Goal: Communication & Community: Answer question/provide support

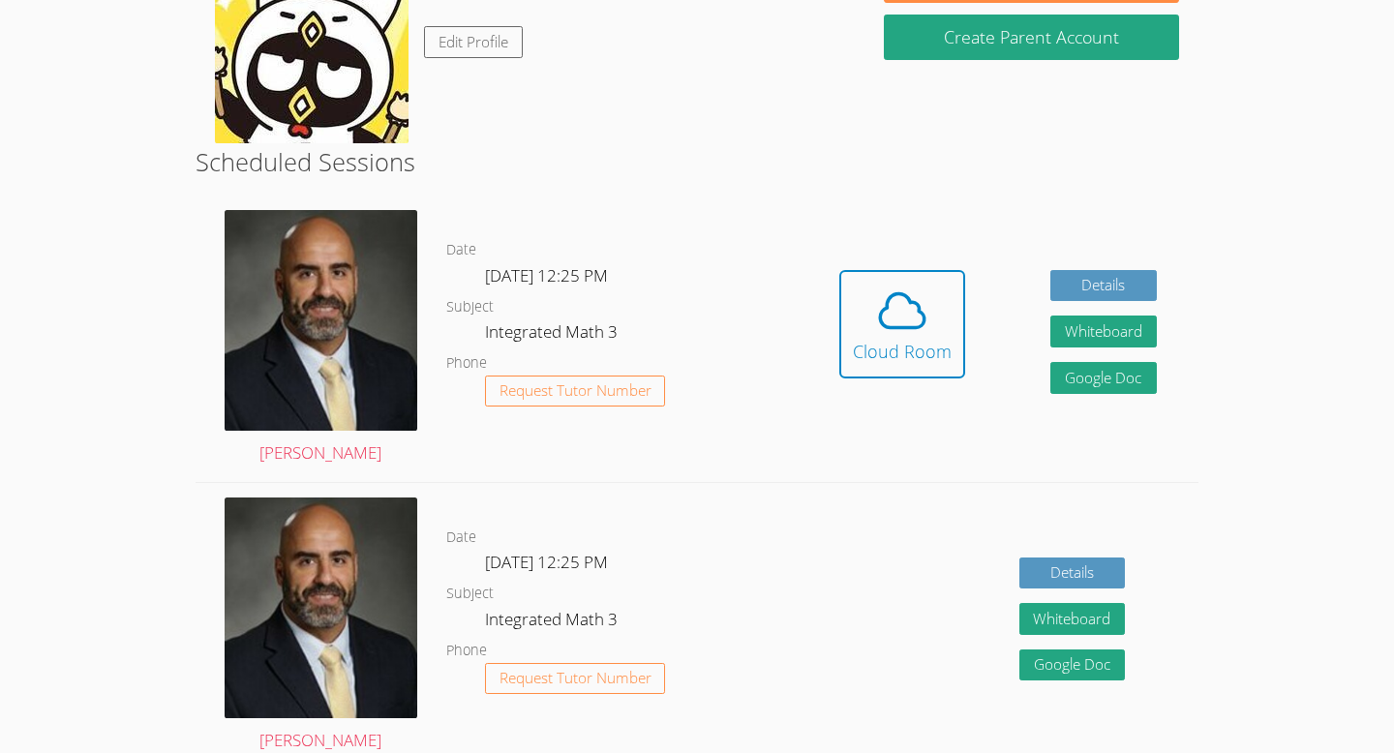
scroll to position [404, 0]
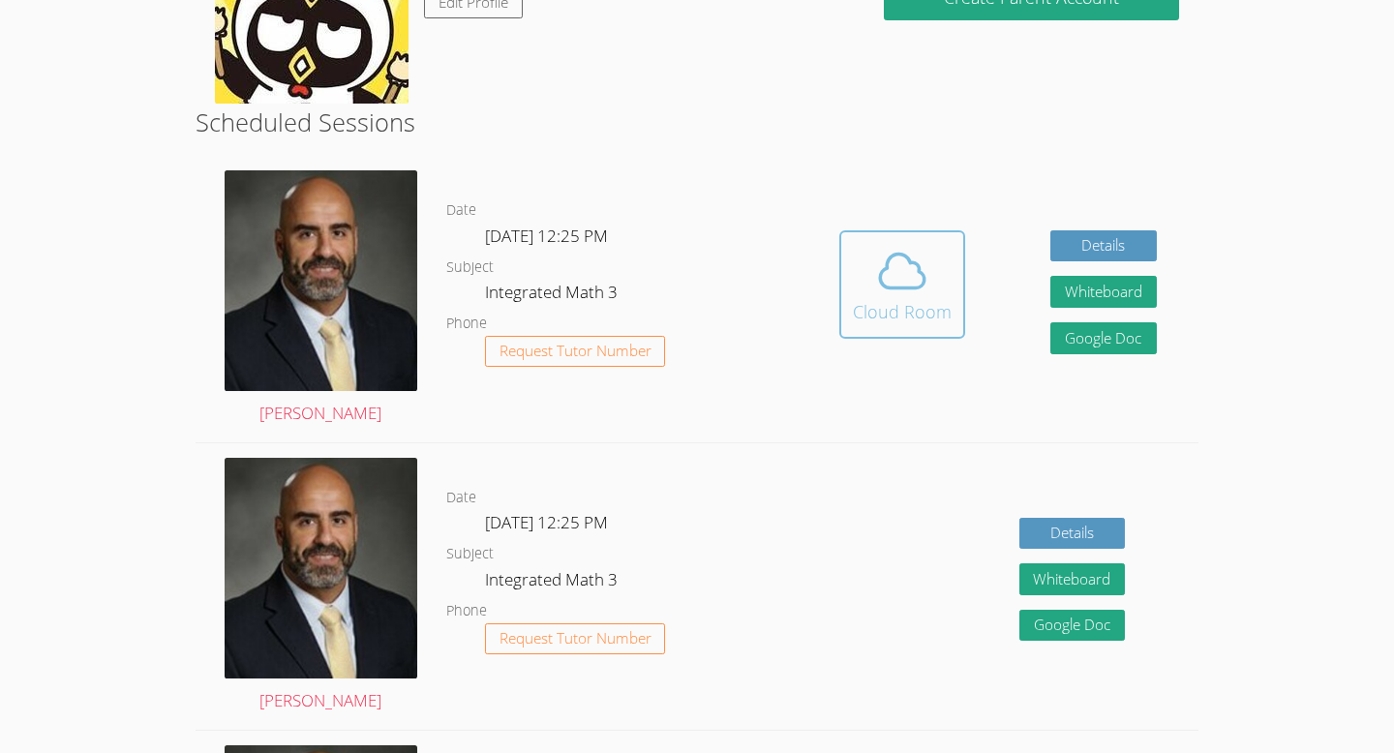
click at [914, 289] on icon at bounding box center [902, 271] width 54 height 54
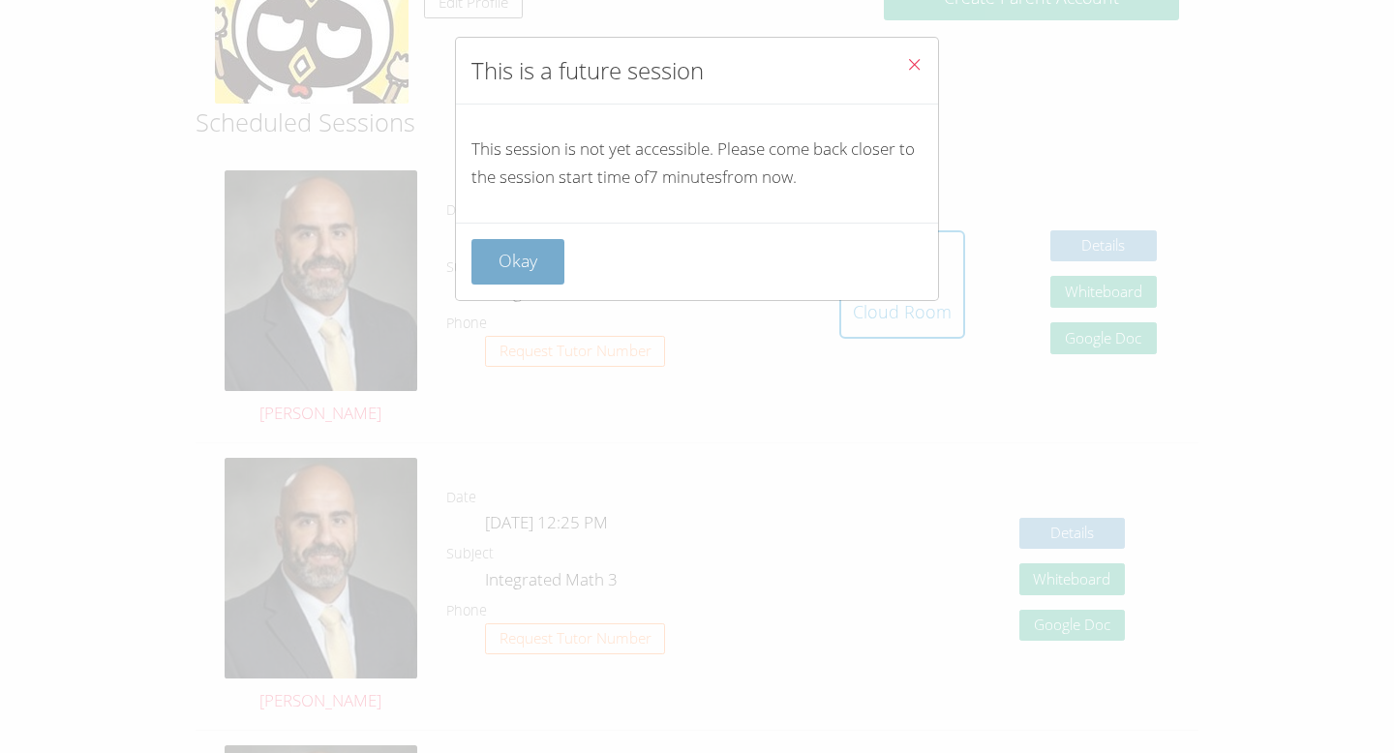
click at [535, 253] on button "Okay" at bounding box center [517, 261] width 93 height 45
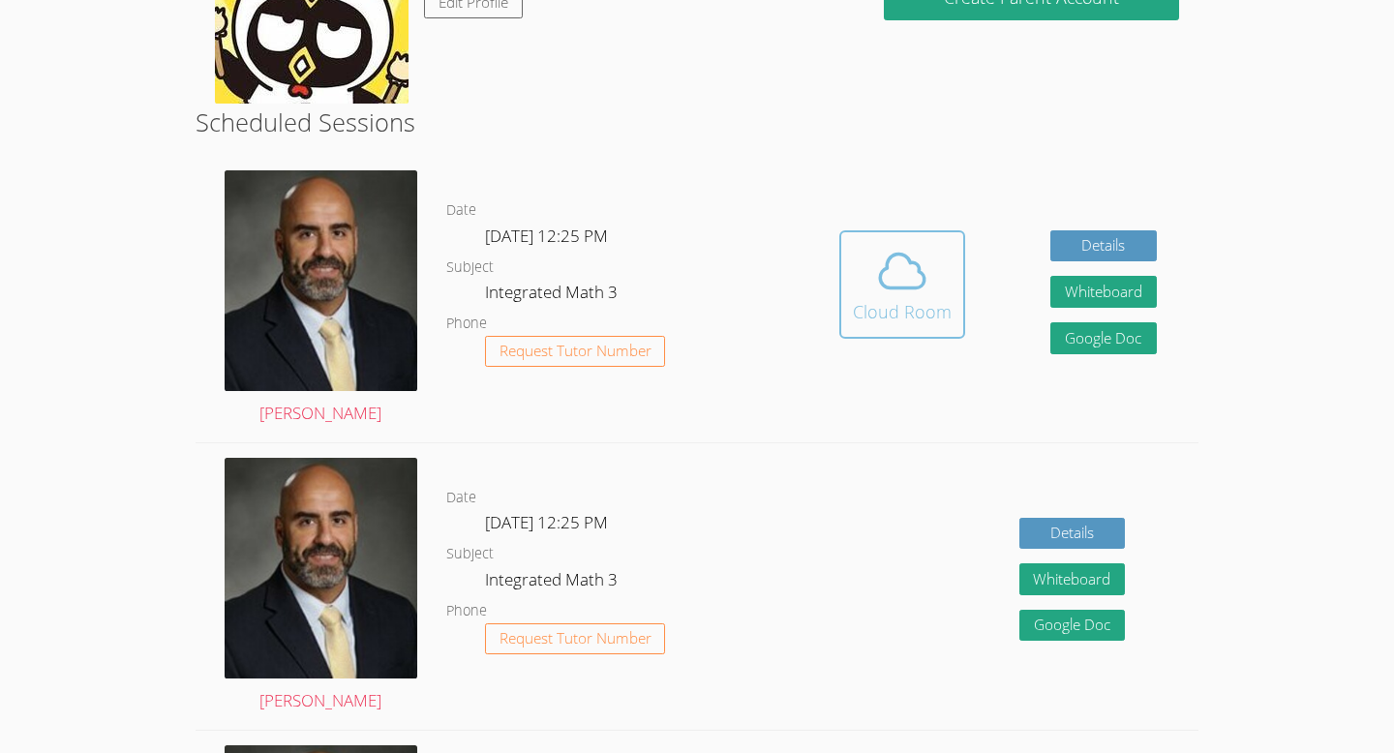
click at [898, 291] on icon at bounding box center [902, 271] width 54 height 54
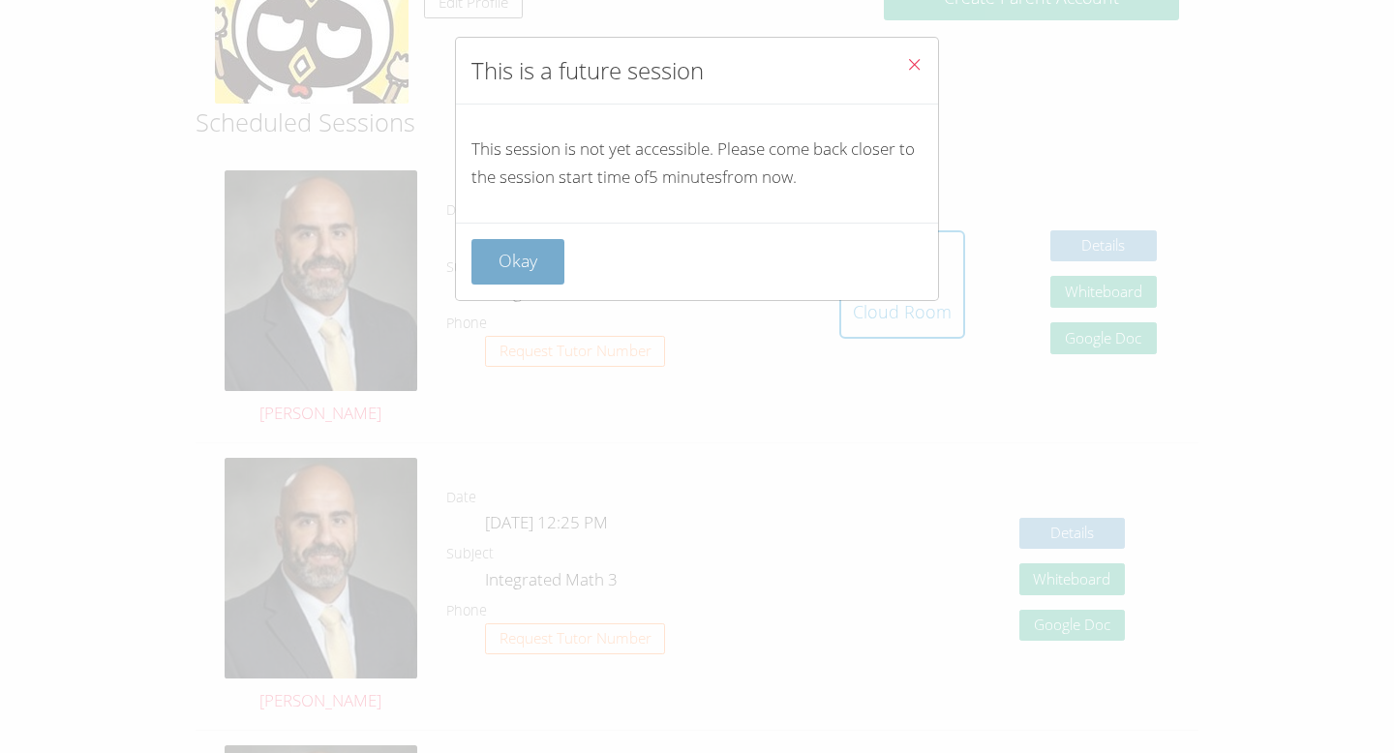
click at [512, 258] on button "Okay" at bounding box center [517, 261] width 93 height 45
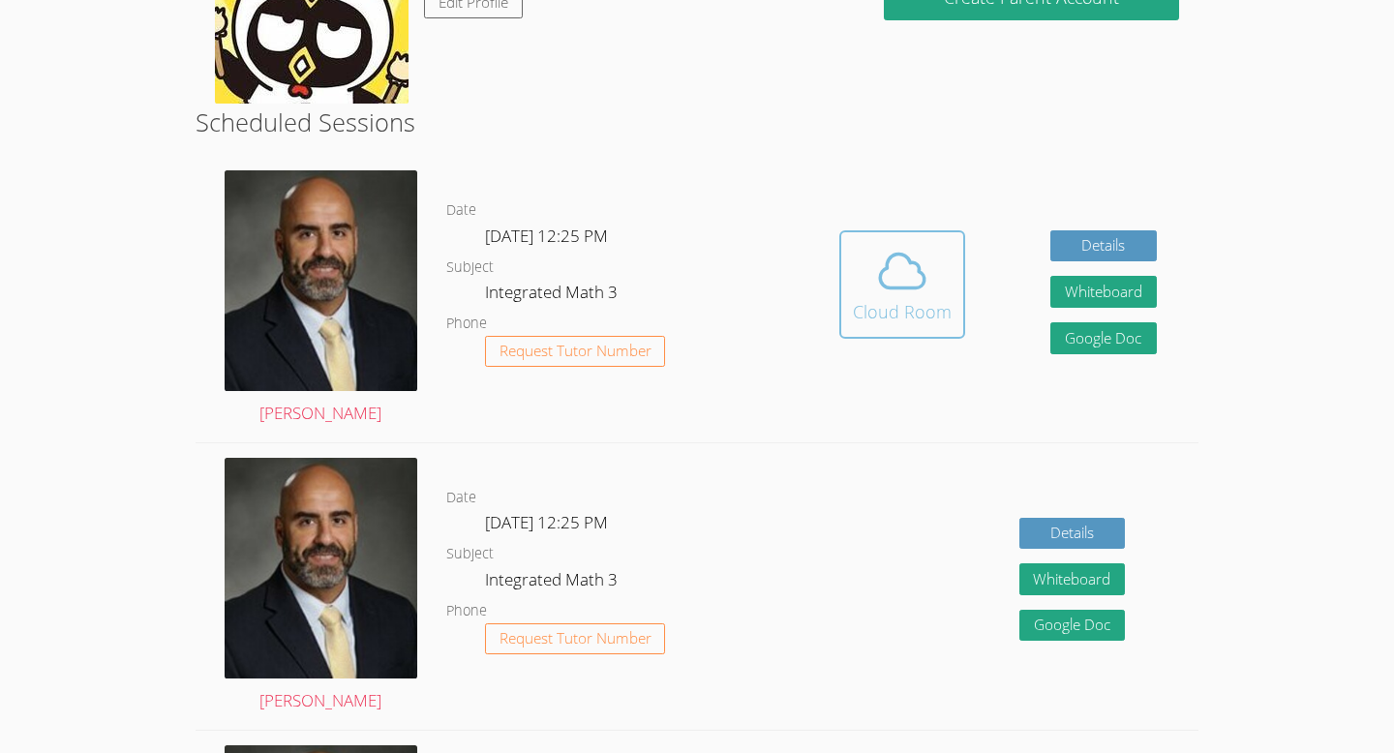
click at [943, 304] on div "Cloud Room" at bounding box center [902, 311] width 99 height 27
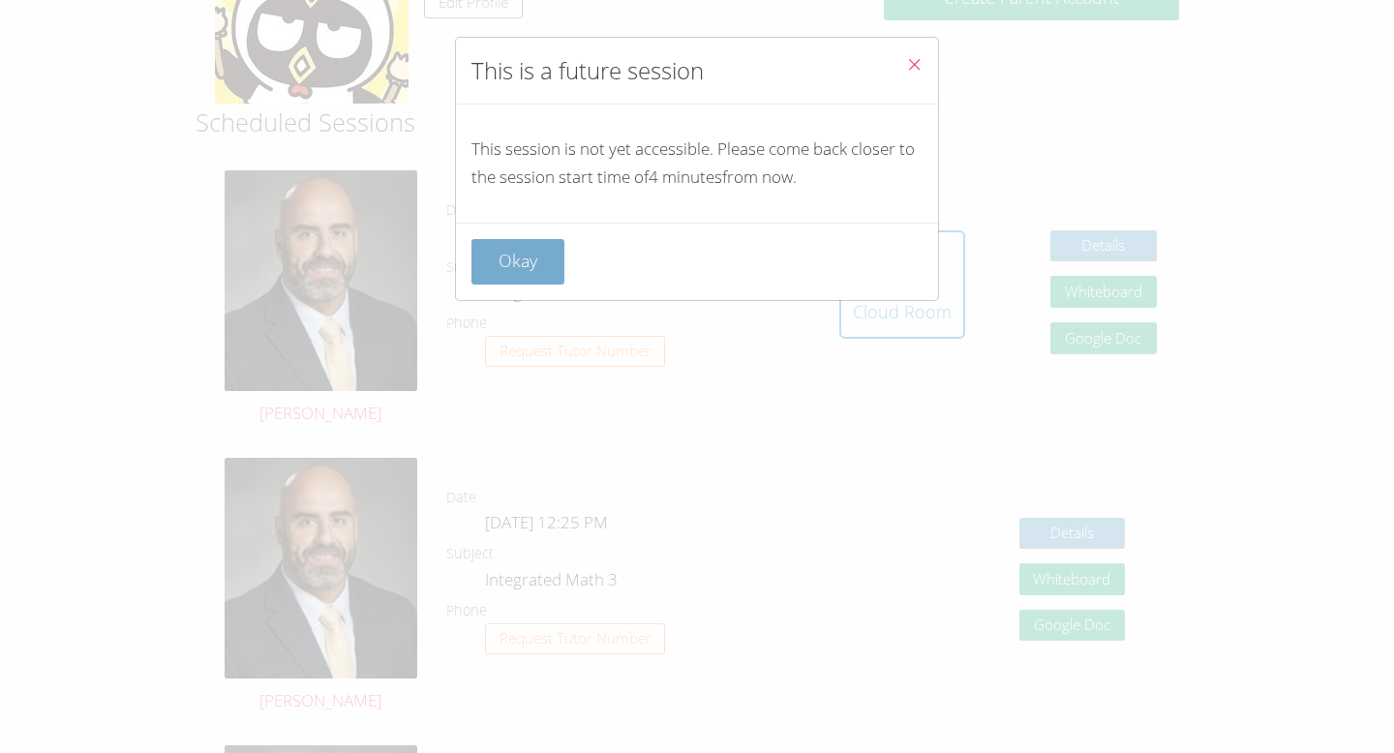
click at [515, 259] on button "Okay" at bounding box center [517, 261] width 93 height 45
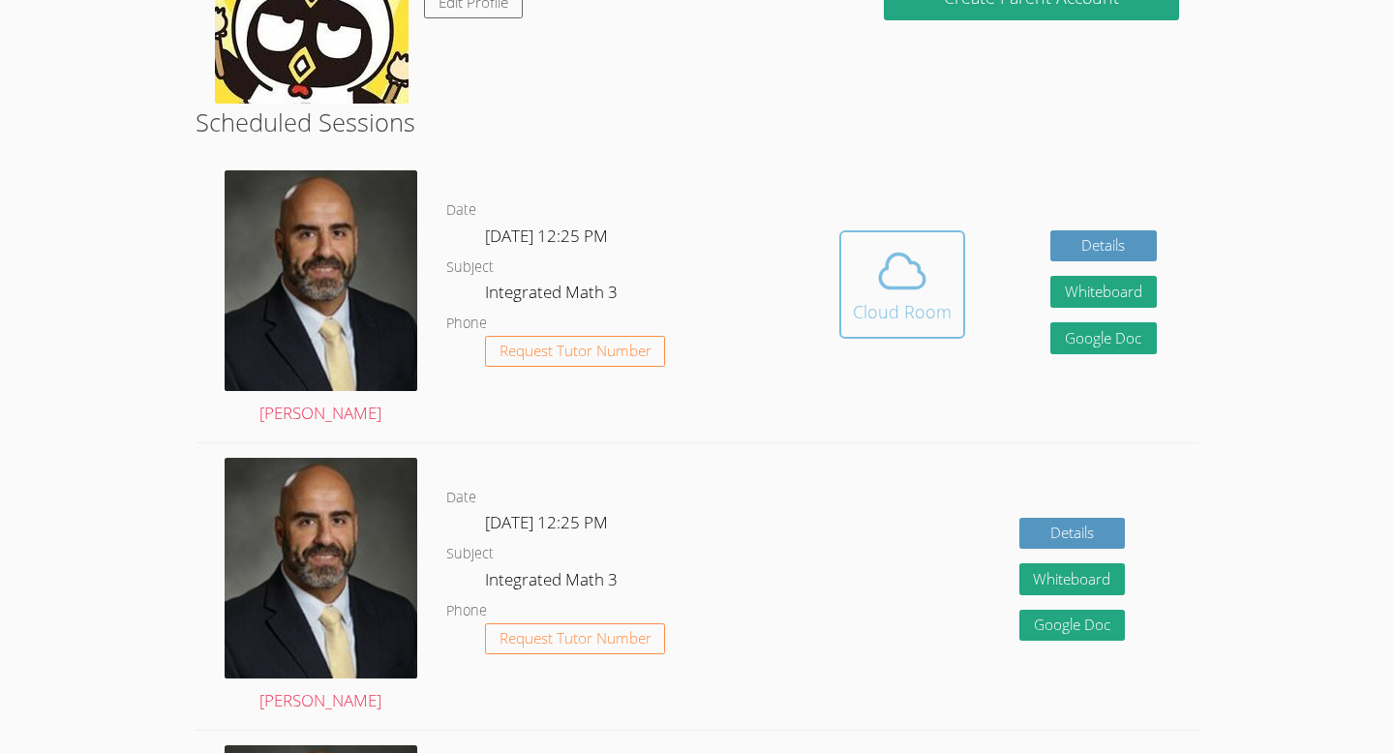
click at [849, 286] on button "Cloud Room" at bounding box center [902, 284] width 126 height 108
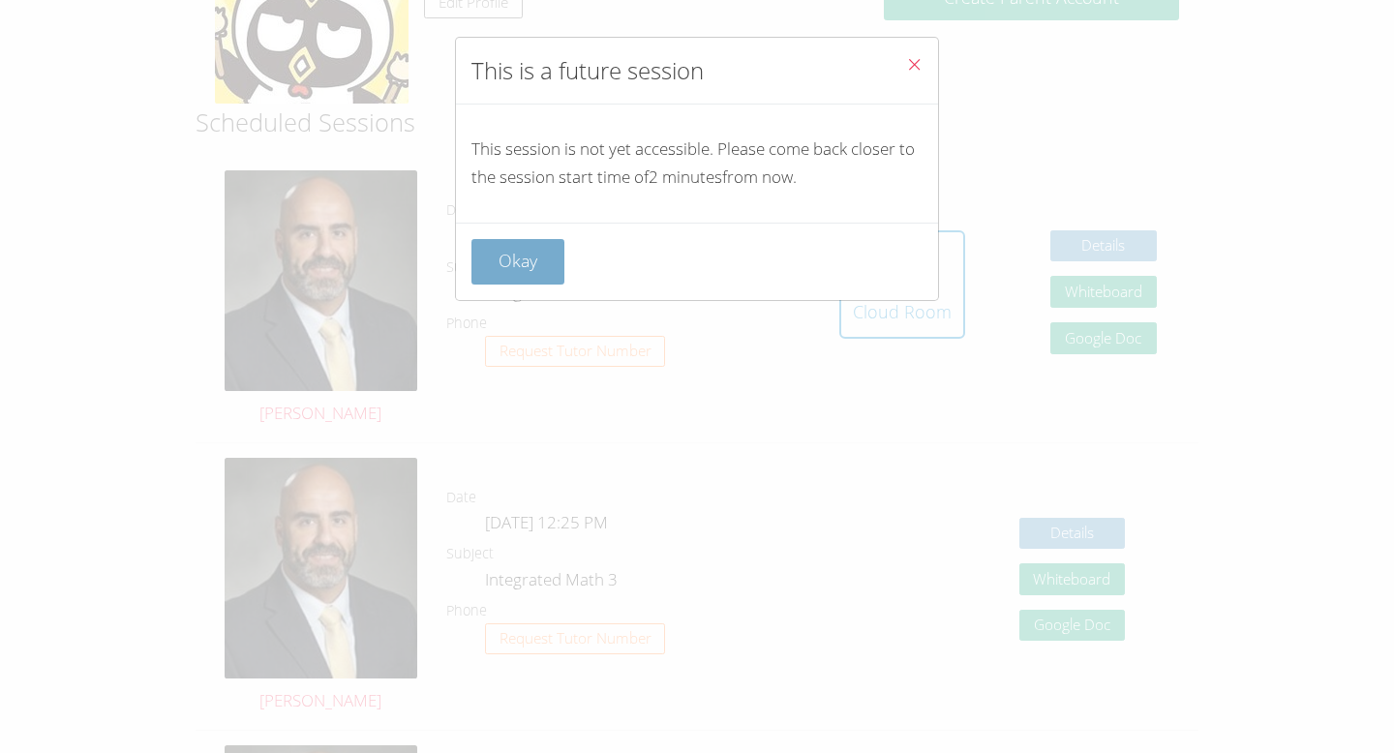
click at [525, 263] on button "Okay" at bounding box center [517, 261] width 93 height 45
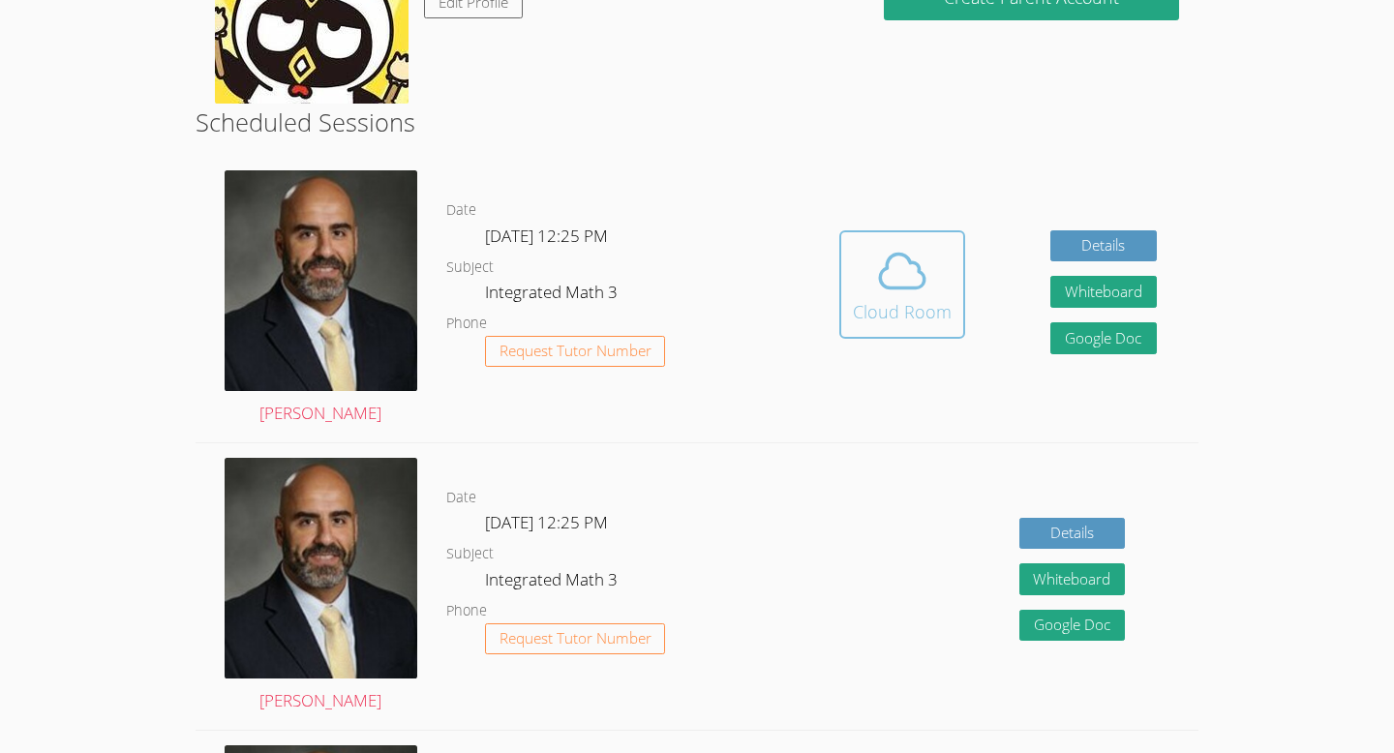
click at [846, 283] on button "Cloud Room" at bounding box center [902, 284] width 126 height 108
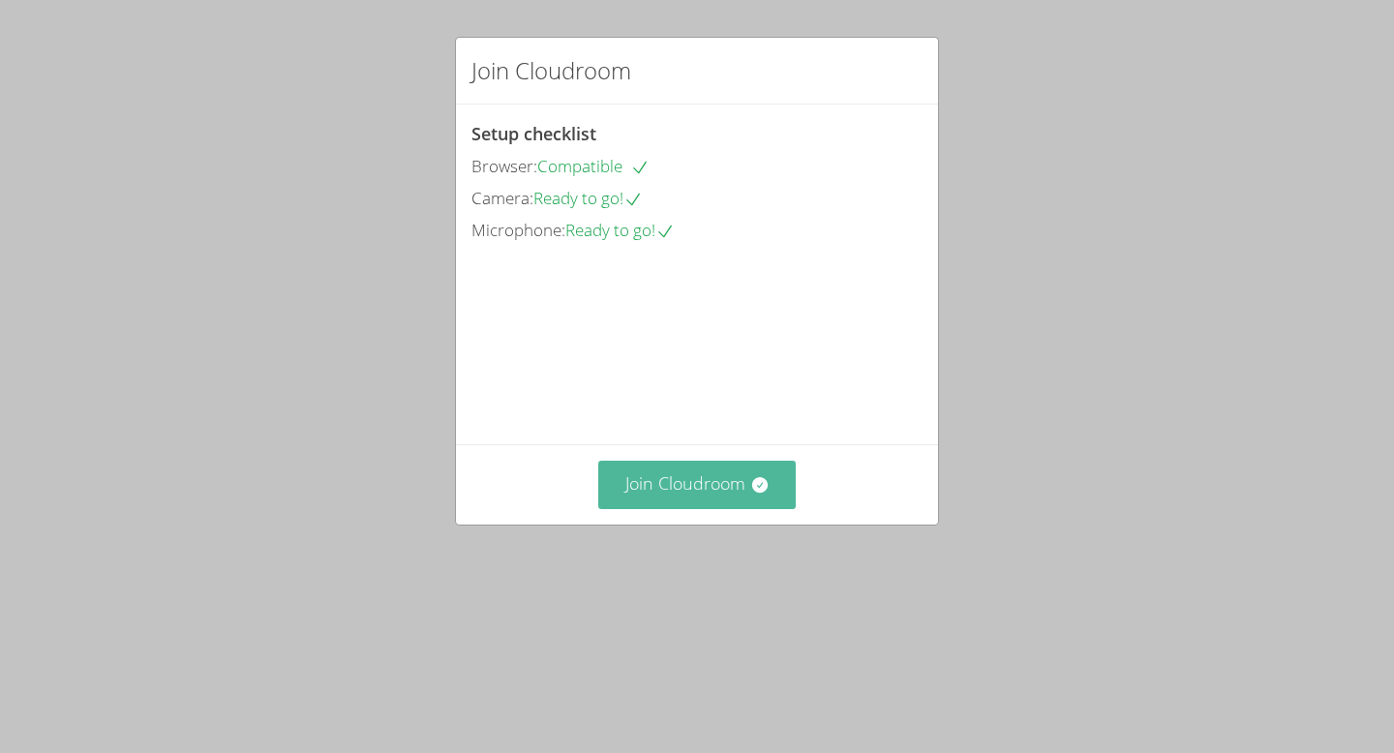
click at [757, 508] on button "Join Cloudroom" at bounding box center [697, 484] width 198 height 47
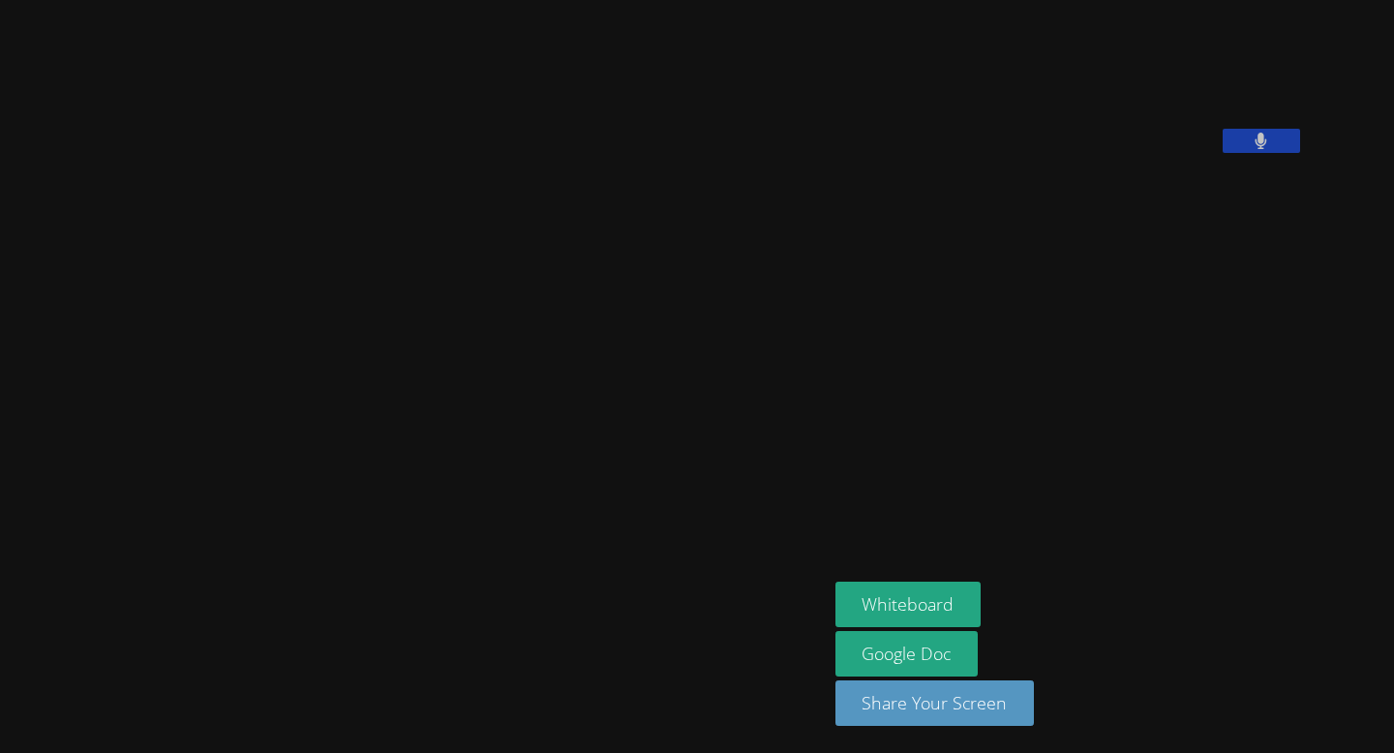
click at [1055, 153] on video at bounding box center [980, 80] width 290 height 145
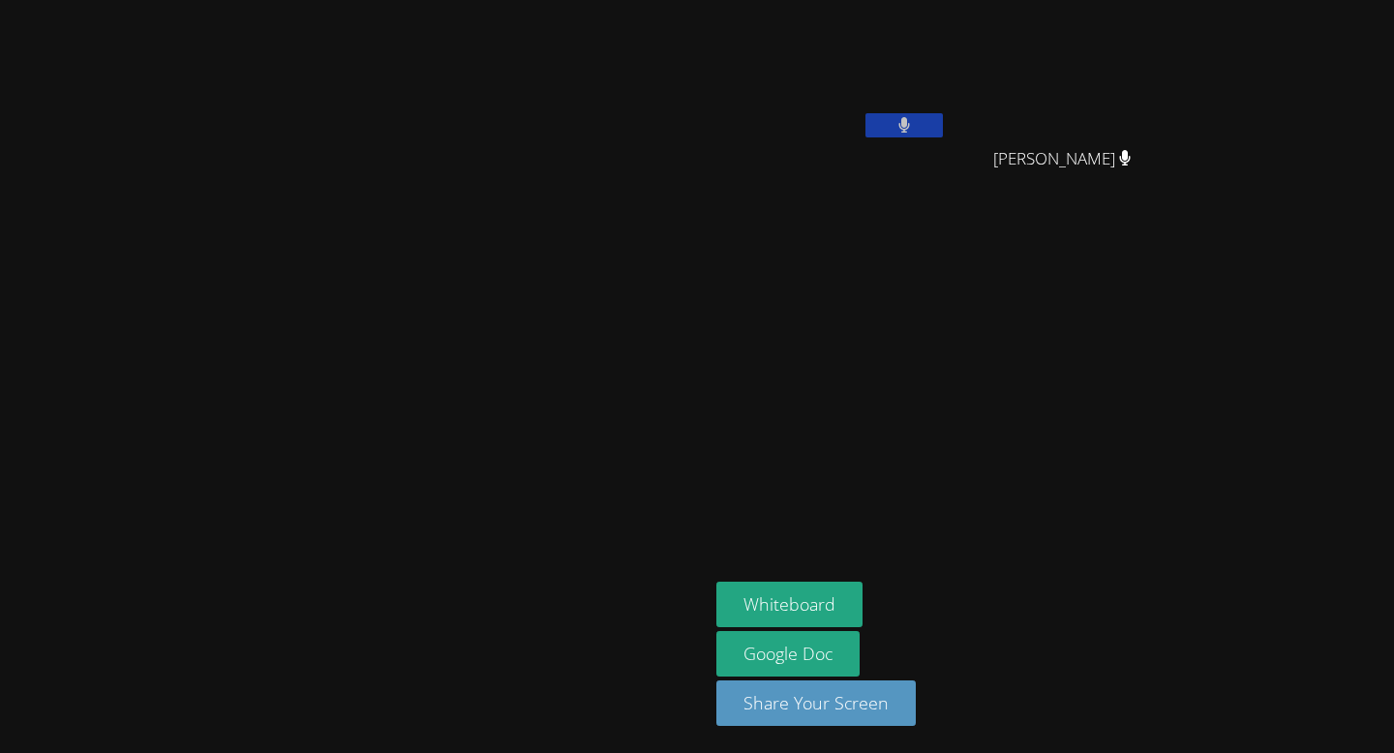
click at [911, 131] on icon at bounding box center [904, 125] width 13 height 16
click at [914, 131] on icon at bounding box center [903, 125] width 20 height 16
click at [911, 131] on icon at bounding box center [904, 125] width 13 height 16
click at [914, 124] on icon at bounding box center [903, 125] width 20 height 16
click at [910, 124] on icon at bounding box center [904, 125] width 12 height 16
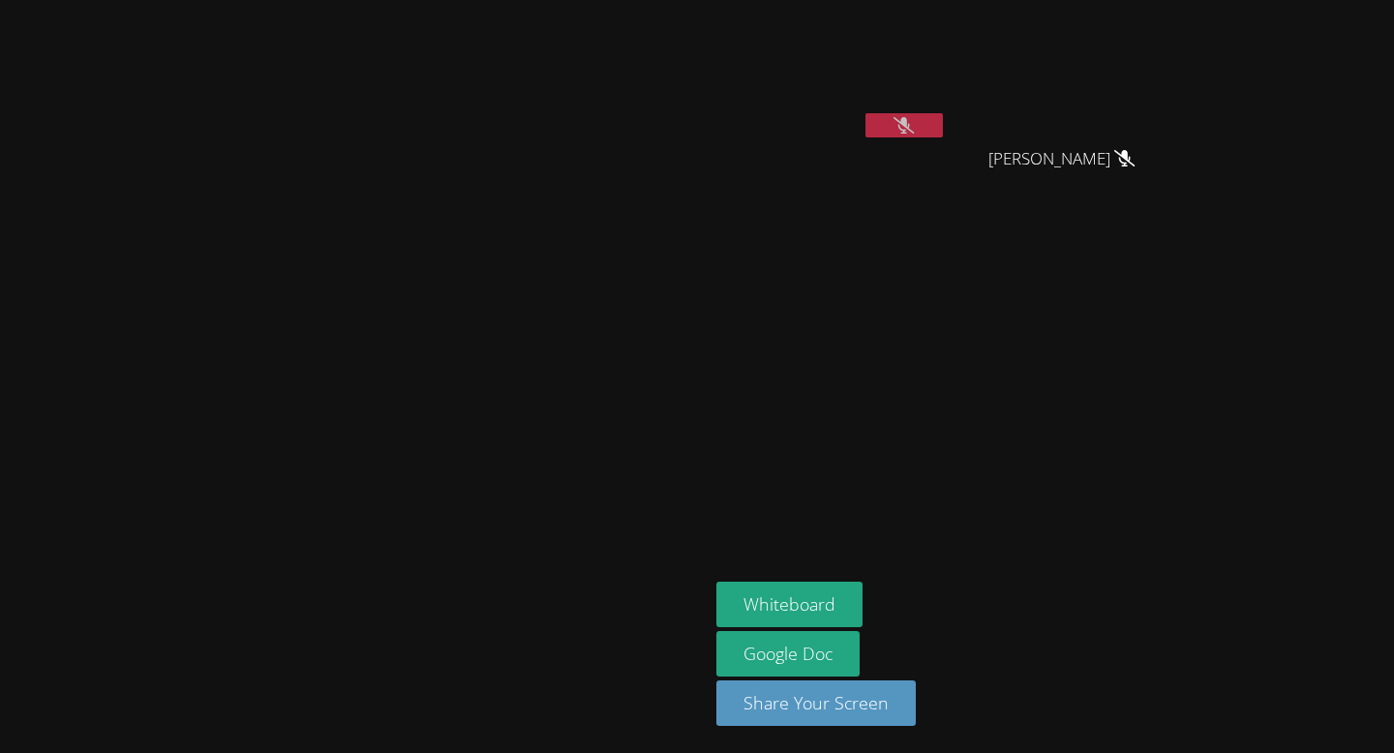
click at [914, 127] on icon at bounding box center [903, 125] width 20 height 16
click at [910, 127] on icon at bounding box center [904, 125] width 12 height 16
click at [914, 127] on icon at bounding box center [903, 125] width 20 height 16
click at [910, 127] on icon at bounding box center [904, 125] width 12 height 16
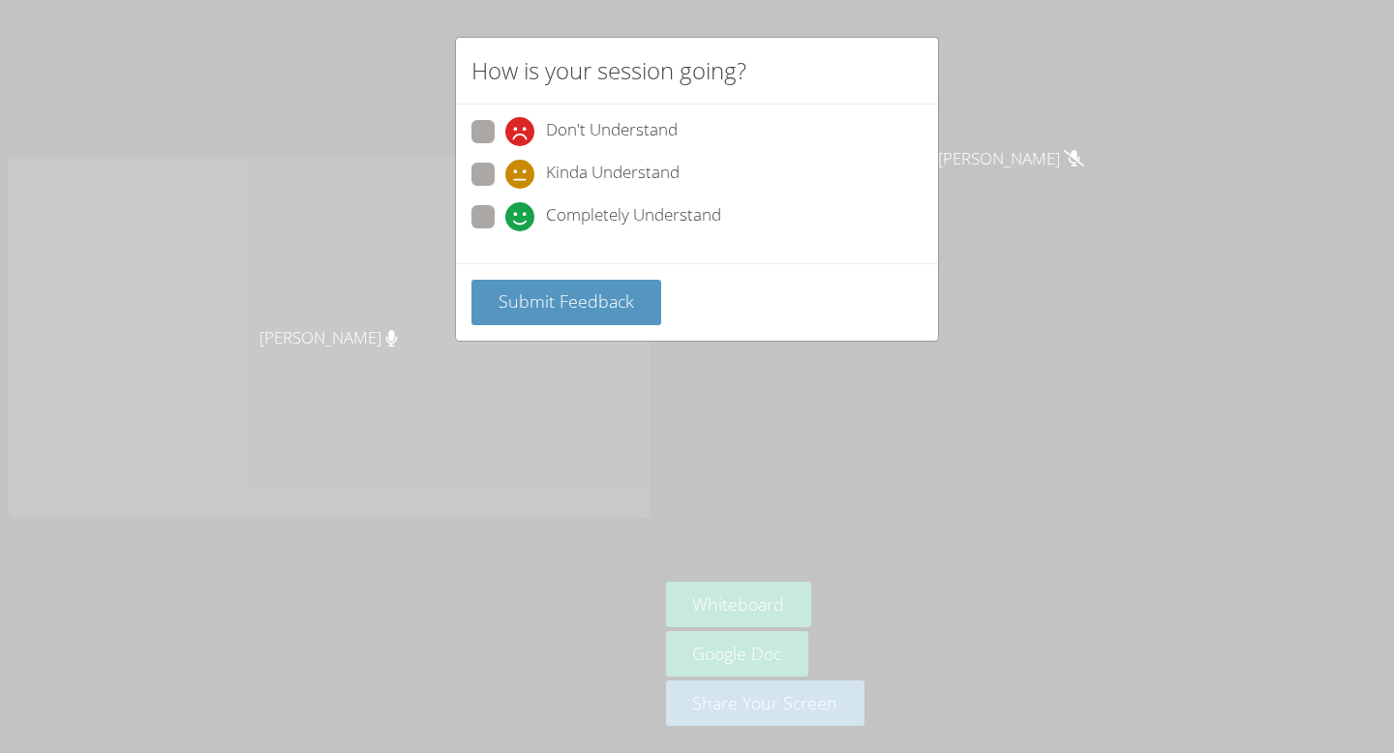
click at [505, 231] on span at bounding box center [505, 231] width 0 height 0
click at [505, 217] on input "Completely Understand" at bounding box center [513, 213] width 16 height 16
radio input "true"
click at [530, 289] on span "Submit Feedback" at bounding box center [565, 300] width 135 height 23
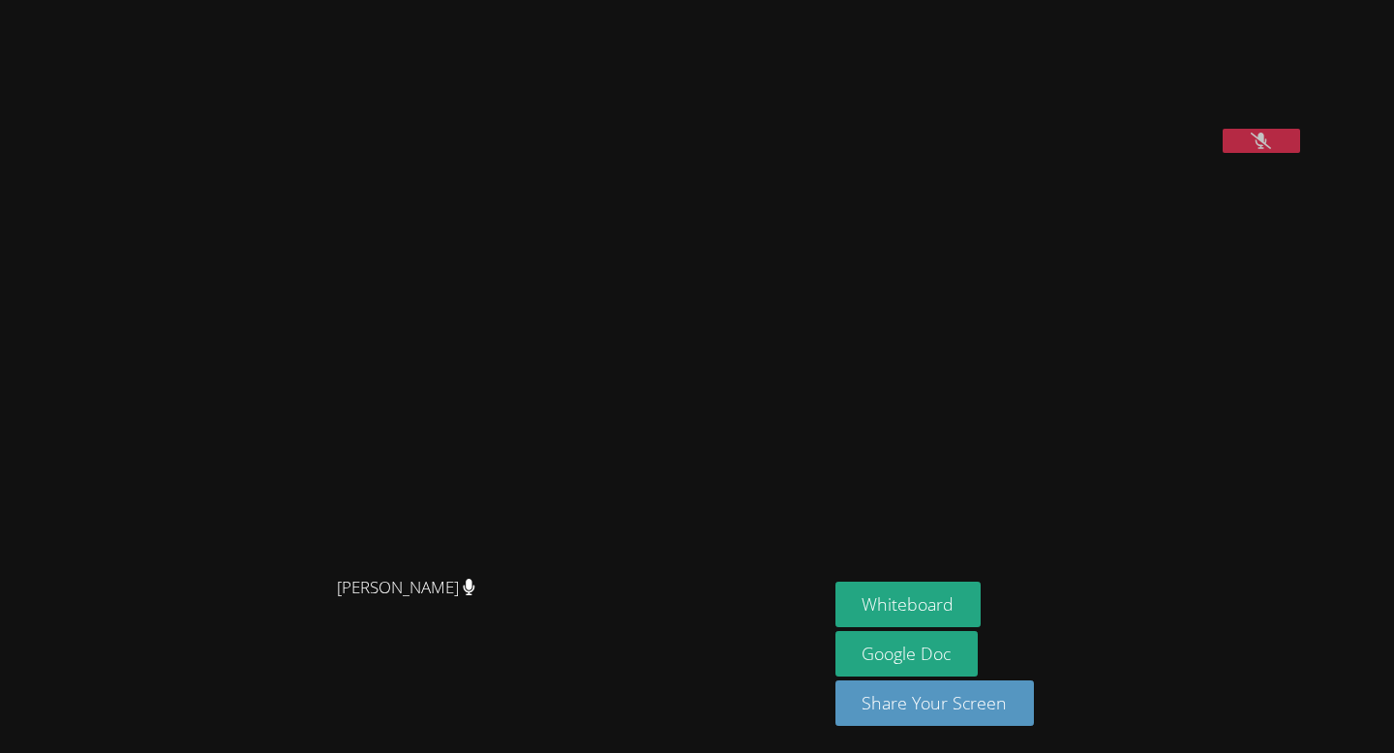
click at [1271, 149] on icon at bounding box center [1260, 141] width 20 height 16
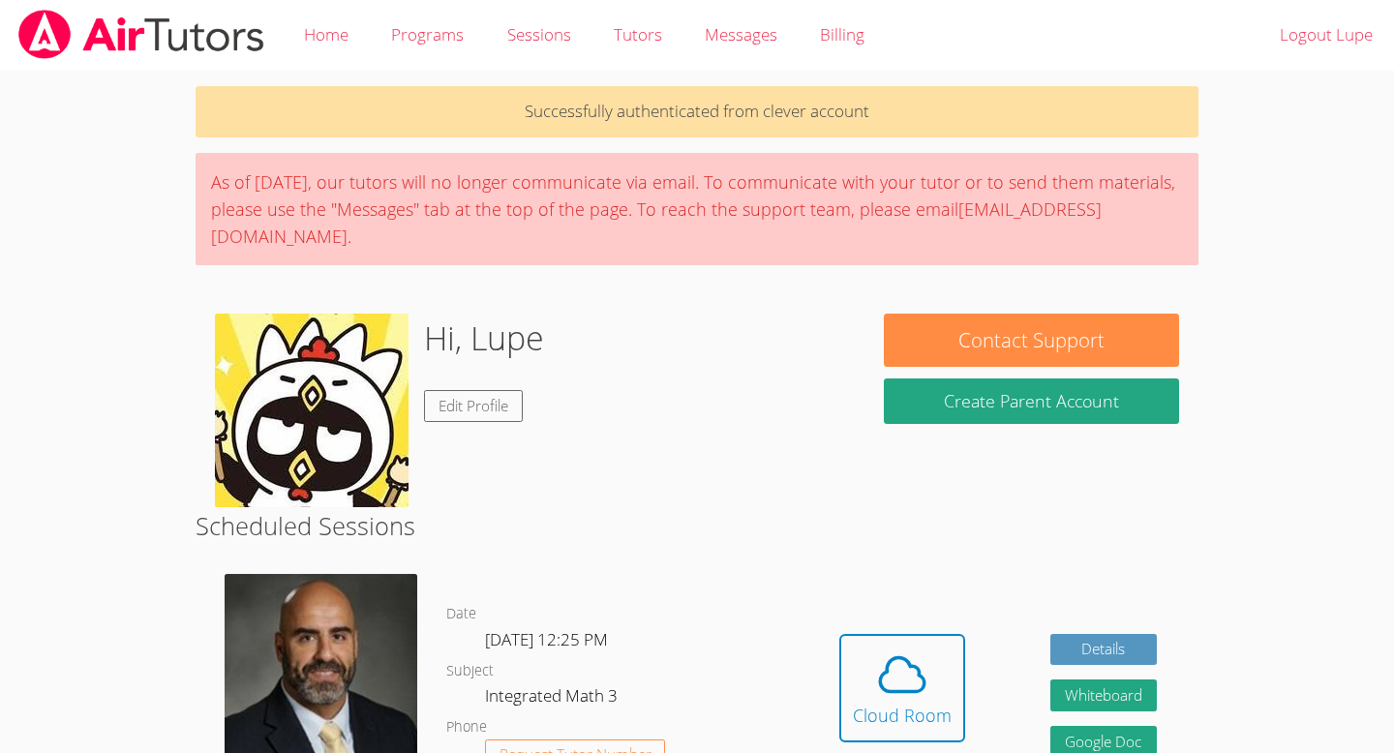
scroll to position [404, 0]
